Goal: Transaction & Acquisition: Purchase product/service

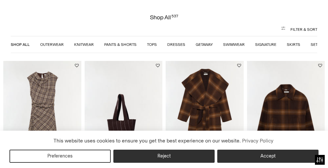
scroll to position [65, 0]
click at [87, 115] on html "Press Option+1 for screen-reader mode, Option+0 to cancel Accessibility Screen-…" at bounding box center [164, 84] width 328 height 168
click at [81, 116] on html "Press Option+1 for screen-reader mode, Option+0 to cancel Accessibility Screen-…" at bounding box center [164, 84] width 328 height 168
click at [90, 115] on html "Press Option+1 for screen-reader mode, Option+0 to cancel Accessibility Screen-…" at bounding box center [164, 84] width 328 height 168
click at [87, 119] on html "Accessibility Screen-Reader Guide, Feedback, and Issue Reporting | New window T…" at bounding box center [164, 84] width 328 height 168
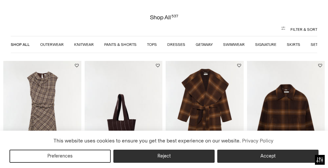
click at [87, 119] on html "Accessibility Screen-Reader Guide, Feedback, and Issue Reporting | New window T…" at bounding box center [164, 84] width 328 height 168
drag, startPoint x: 0, startPoint y: 0, endPoint x: 89, endPoint y: 138, distance: 164.5
click at [89, 138] on html "Accessibility Screen-Reader Guide, Feedback, and Issue Reporting | New window T…" at bounding box center [164, 84] width 328 height 168
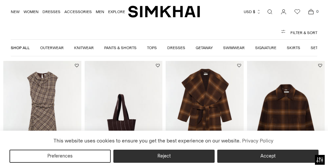
scroll to position [46, 0]
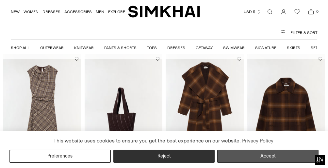
click at [266, 157] on button "Accept" at bounding box center [267, 155] width 101 height 13
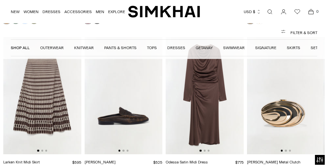
scroll to position [0, 1]
click at [178, 167] on link at bounding box center [178, 171] width 7 height 7
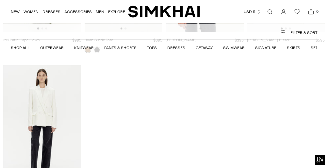
scroll to position [20133, 0]
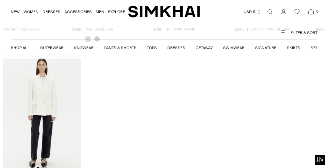
click at [18, 11] on link "NEW" at bounding box center [15, 12] width 9 height 14
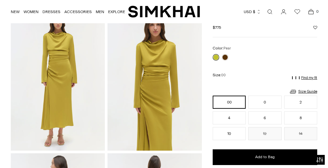
scroll to position [35, 0]
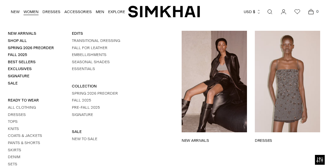
scroll to position [245, 0]
click at [16, 40] on link "Shop All" at bounding box center [17, 40] width 19 height 5
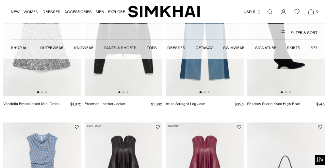
scroll to position [438, 0]
